Goal: Connect with others: Connect with others

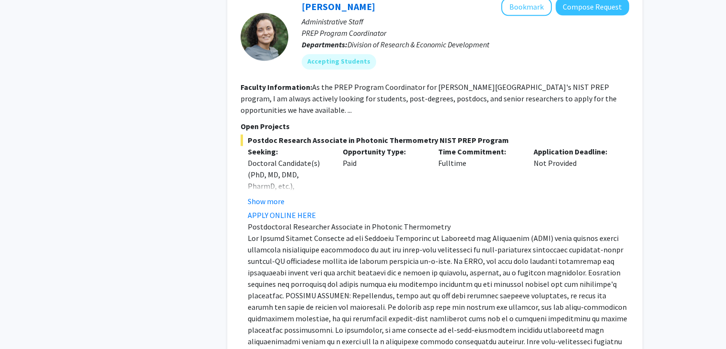
scroll to position [1288, 0]
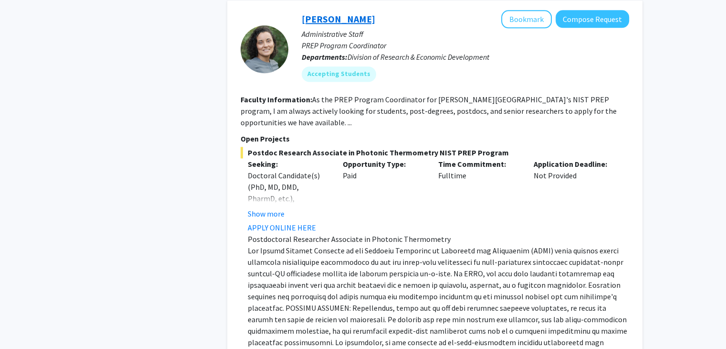
click at [317, 14] on link "[PERSON_NAME]" at bounding box center [339, 19] width 74 height 12
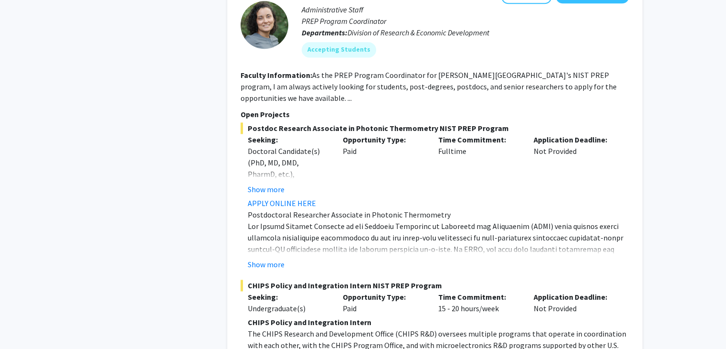
scroll to position [1302, 0]
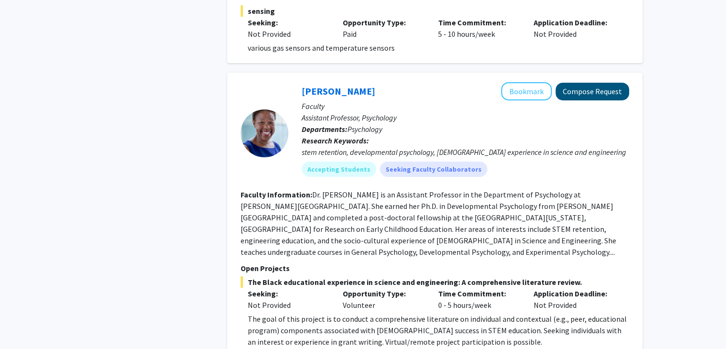
scroll to position [3237, 0]
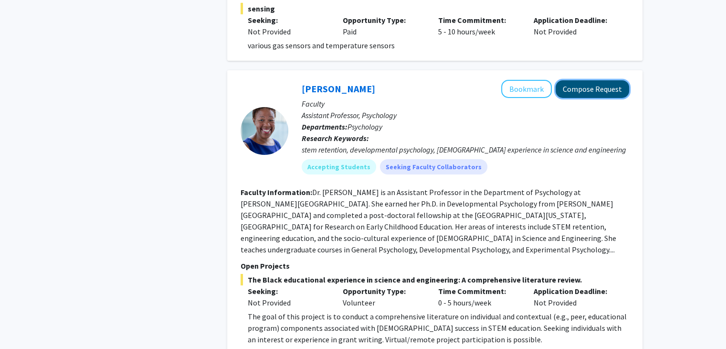
click at [581, 93] on button "Compose Request" at bounding box center [593, 89] width 74 height 18
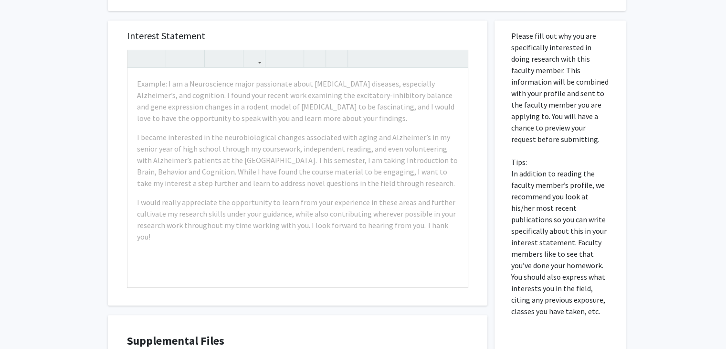
scroll to position [290, 0]
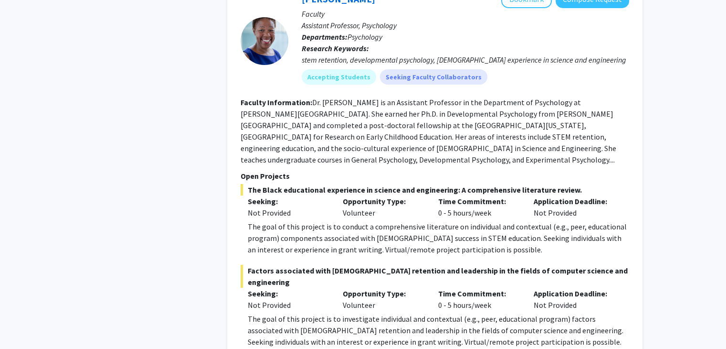
scroll to position [3325, 0]
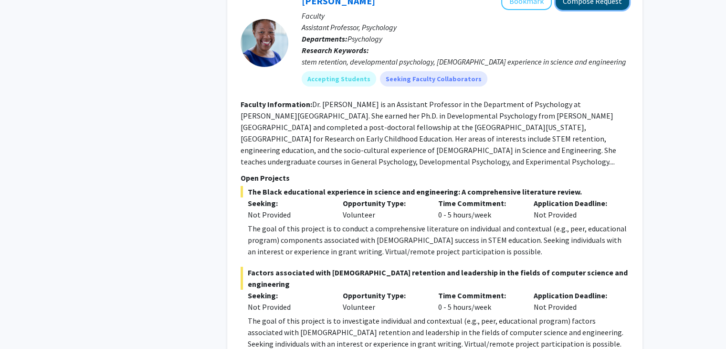
click at [569, 2] on button "Compose Request" at bounding box center [593, 1] width 74 height 18
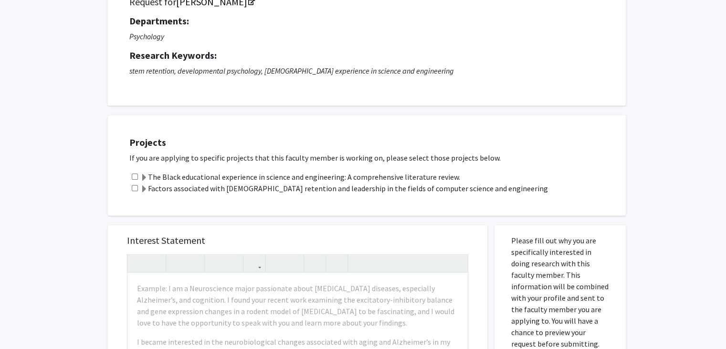
scroll to position [86, 0]
click at [362, 174] on label "The Black educational experience in science and engineering: A comprehensive li…" at bounding box center [300, 175] width 320 height 11
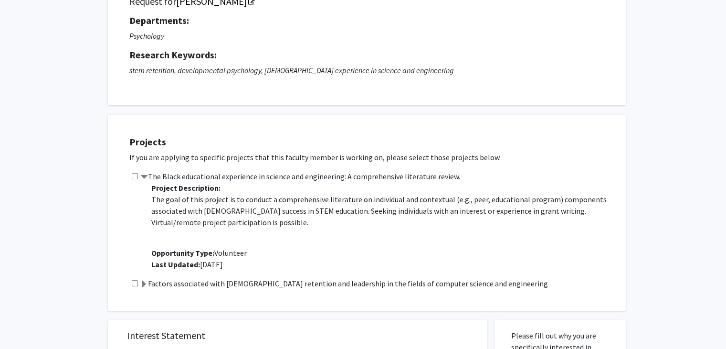
click at [362, 174] on label "The Black educational experience in science and engineering: A comprehensive li…" at bounding box center [300, 175] width 320 height 11
